Goal: Use online tool/utility: Use online tool/utility

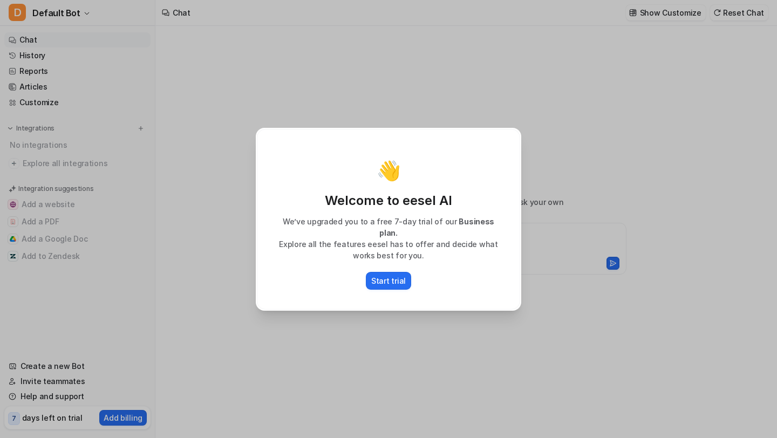
type textarea "**********"
click at [372, 334] on div "👋 Welcome to eesel AI We’ve upgraded you to a free 7-day trial of our Business …" at bounding box center [388, 219] width 283 height 438
